Goal: Information Seeking & Learning: Learn about a topic

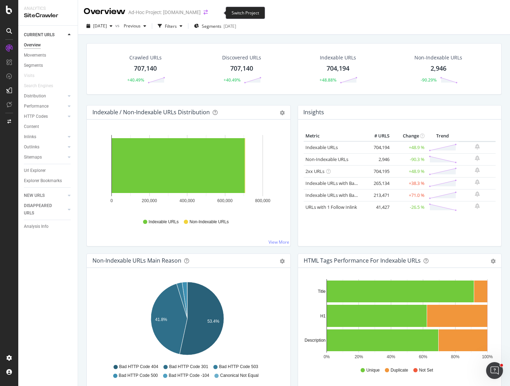
click at [208, 13] on icon "arrow-right-arrow-left" at bounding box center [206, 12] width 4 height 5
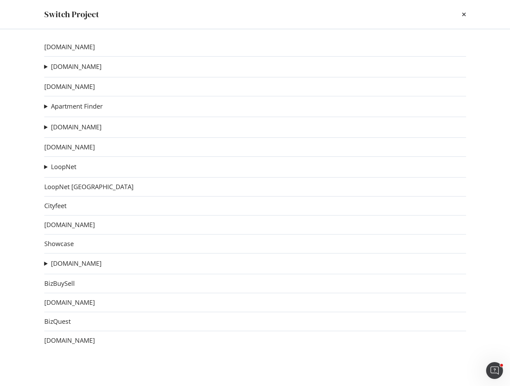
drag, startPoint x: 147, startPoint y: 20, endPoint x: 158, endPoint y: 18, distance: 11.4
click at [147, 20] on div "Switch Project" at bounding box center [255, 14] width 422 height 12
click at [464, 12] on icon "times" at bounding box center [464, 15] width 4 height 6
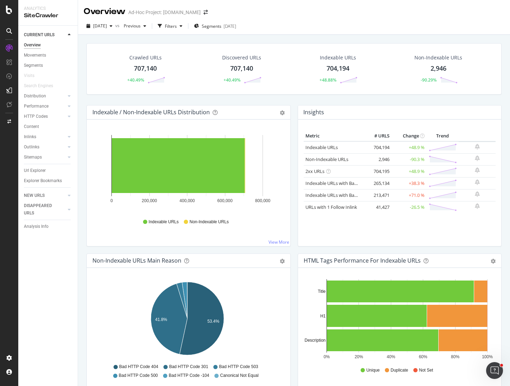
click at [334, 24] on div "[DATE] vs Previous Filters Segments [DATE]" at bounding box center [294, 27] width 432 height 14
click at [36, 171] on div "Url Explorer" at bounding box center [35, 170] width 22 height 7
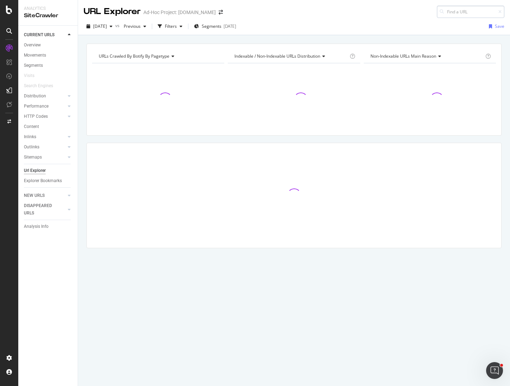
click at [456, 11] on input at bounding box center [471, 12] width 68 height 12
click at [107, 26] on span "[DATE]" at bounding box center [100, 26] width 14 height 6
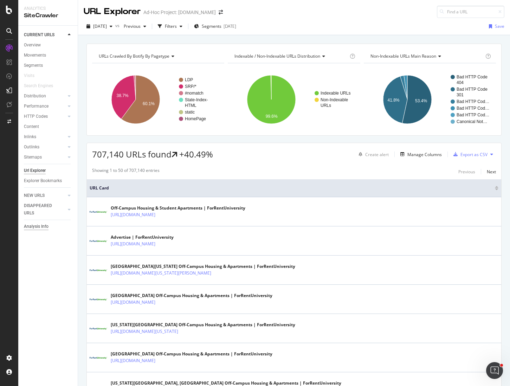
click at [39, 227] on div "Analysis Info" at bounding box center [36, 226] width 25 height 7
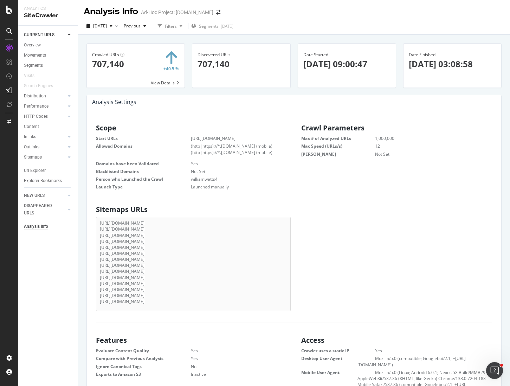
scroll to position [6, 6]
click at [34, 170] on div "Url Explorer" at bounding box center [35, 170] width 22 height 7
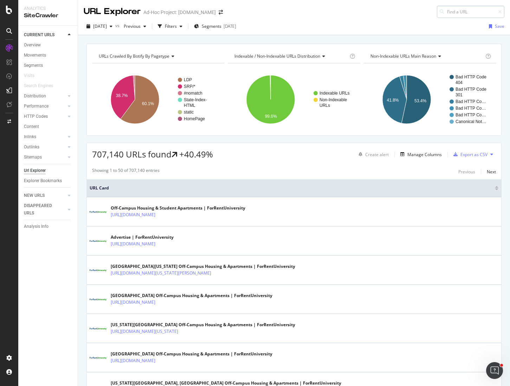
click at [453, 9] on input at bounding box center [471, 12] width 68 height 12
type input "emory-university"
drag, startPoint x: 480, startPoint y: 11, endPoint x: 384, endPoint y: 6, distance: 95.8
click at [384, 6] on div "URL Explorer Ad-Hoc Project: [DOMAIN_NAME] emory-university" at bounding box center [294, 9] width 432 height 18
click at [292, 15] on div "URL Explorer Ad-Hoc Project: [DOMAIN_NAME]" at bounding box center [294, 9] width 432 height 18
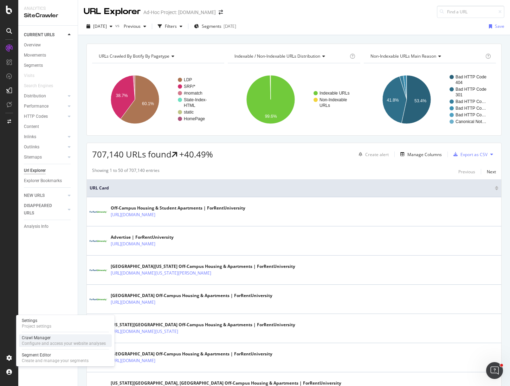
click at [37, 340] on div "Crawl Manager" at bounding box center [64, 338] width 84 height 6
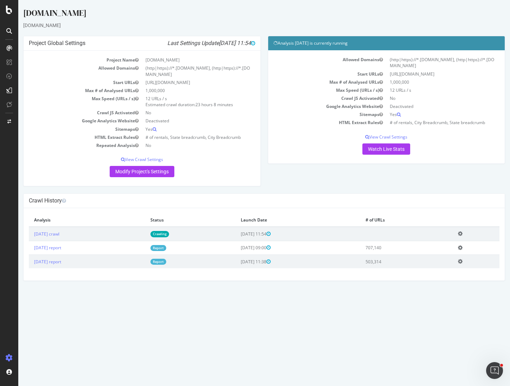
click at [277, 176] on div "Project Global Settings Last Settings Update [DATE] 11:54 Project Name [DOMAIN_…" at bounding box center [264, 115] width 489 height 158
click at [390, 150] on link "Watch Live Stats" at bounding box center [387, 148] width 48 height 11
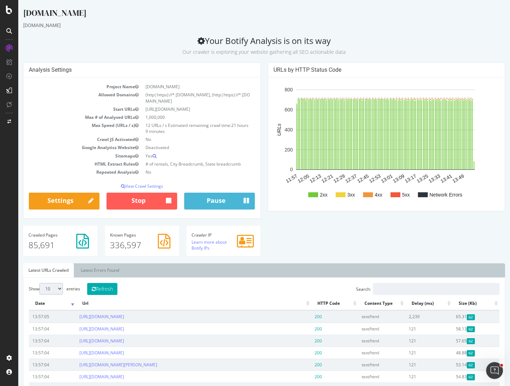
click at [162, 31] on div "[DOMAIN_NAME] [DOMAIN_NAME] Your Botify Analysis is on its way Our crawler is e…" at bounding box center [264, 387] width 492 height 760
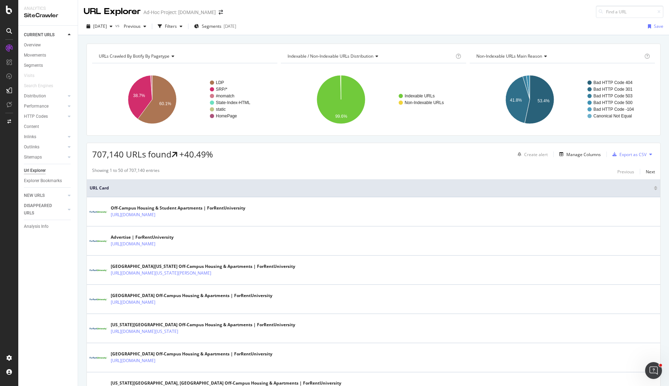
click at [326, 22] on div "[DATE] vs Previous Filters Segments [DATE] Save" at bounding box center [373, 28] width 591 height 14
click at [510, 10] on input at bounding box center [630, 12] width 68 height 12
type input "E"
click at [386, 145] on div "707,140 URLs found +40.49% Create alert Manage Columns Export as CSV" at bounding box center [374, 151] width 574 height 17
click at [351, 146] on div "707,140 URLs found +40.49% Create alert Manage Columns Export as CSV" at bounding box center [374, 151] width 574 height 17
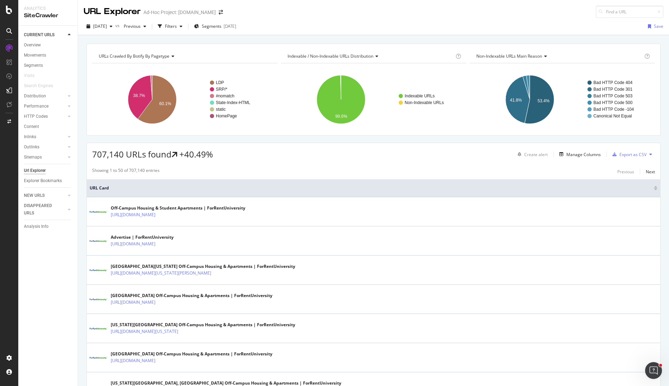
click at [141, 94] on text "38.7%" at bounding box center [139, 95] width 12 height 5
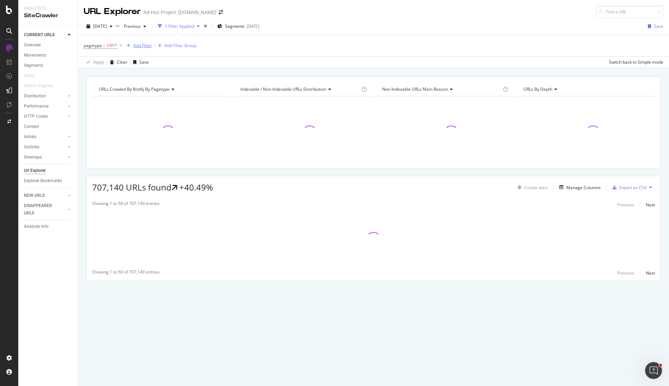
click at [151, 47] on div "Add Filter" at bounding box center [142, 46] width 19 height 6
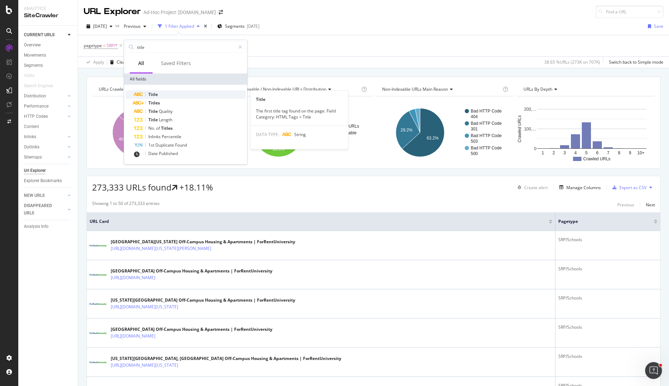
type input "title"
click at [167, 91] on div "Title" at bounding box center [190, 94] width 112 height 8
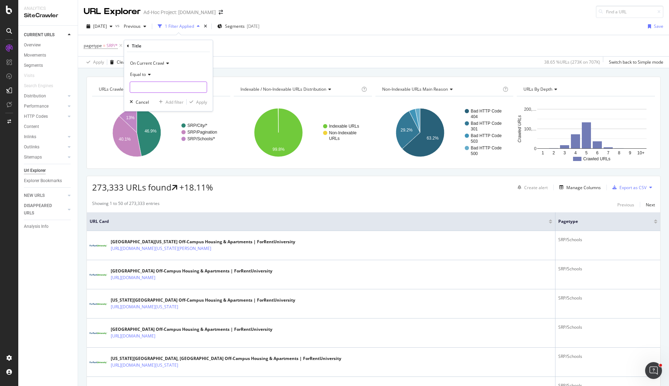
click at [143, 90] on input "text" at bounding box center [168, 87] width 77 height 11
click at [152, 74] on div "Equal to" at bounding box center [168, 74] width 77 height 11
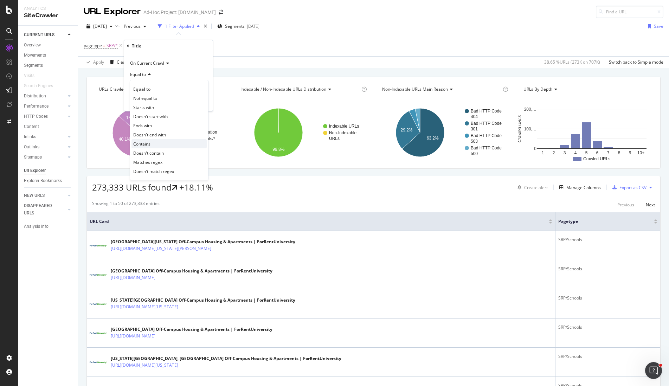
click at [151, 142] on div "Contains" at bounding box center [169, 143] width 75 height 9
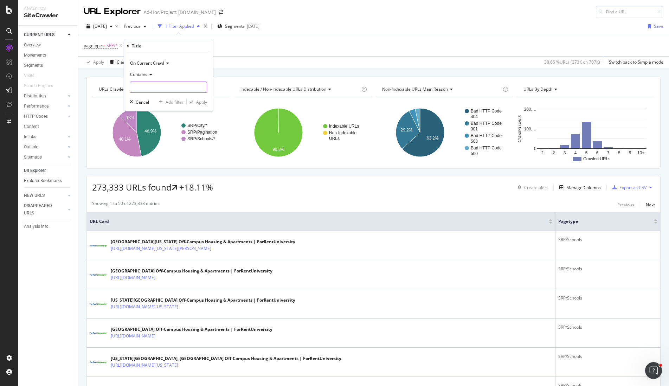
click at [158, 90] on input "text" at bounding box center [168, 87] width 77 height 11
type input "emory"
click at [198, 108] on div "On Current Crawl Contains emory Cancel Add filter Apply" at bounding box center [168, 81] width 89 height 59
click at [196, 101] on div "Apply" at bounding box center [201, 102] width 11 height 6
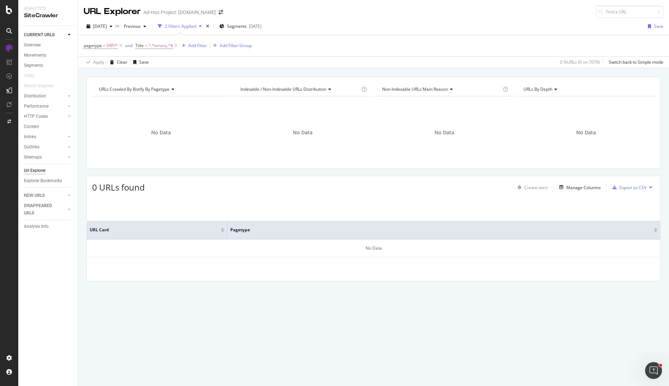
click at [199, 72] on div "URLs Crawled By Botify By pagetype Chart (by Value) Table Expand Export as CSV …" at bounding box center [373, 76] width 591 height 17
click at [176, 46] on icon at bounding box center [176, 45] width 6 height 7
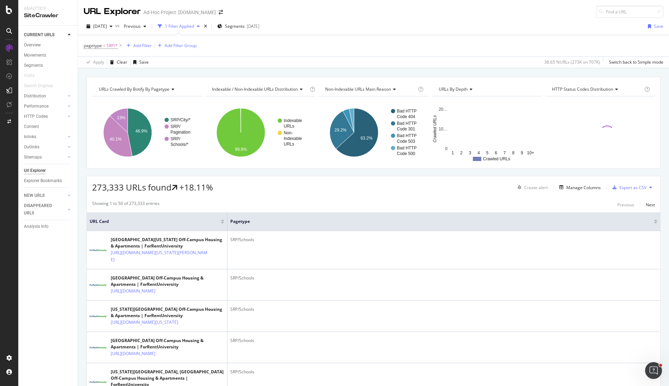
click at [294, 57] on div "Apply Clear Save 38.65 % URLs ( 273K on 707K ) Switch back to Simple mode" at bounding box center [373, 62] width 591 height 12
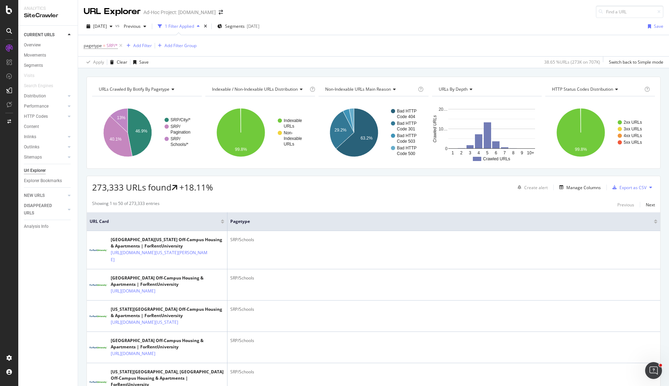
click at [285, 11] on div "URL Explorer Ad-Hoc Project: [DOMAIN_NAME]" at bounding box center [373, 9] width 591 height 18
click at [75, 3] on div "Analytics SiteCrawler" at bounding box center [47, 12] width 59 height 25
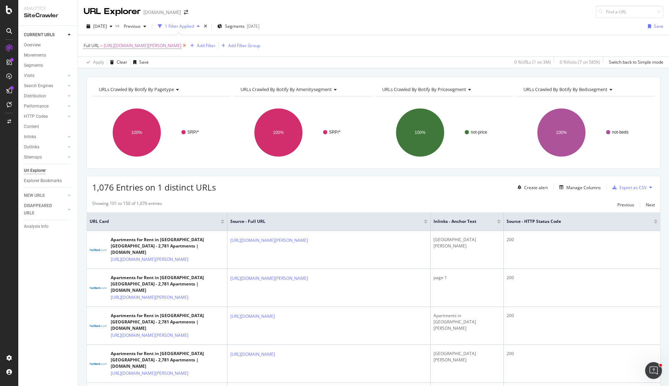
click at [187, 47] on icon at bounding box center [184, 45] width 6 height 7
